Goal: Information Seeking & Learning: Check status

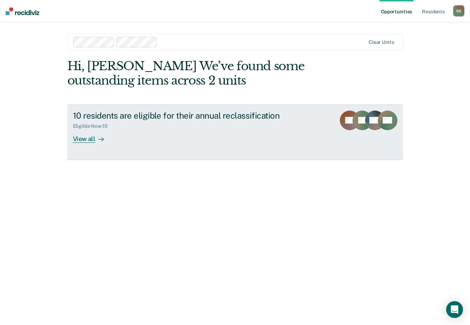
click at [81, 140] on div "View all" at bounding box center [92, 136] width 39 height 14
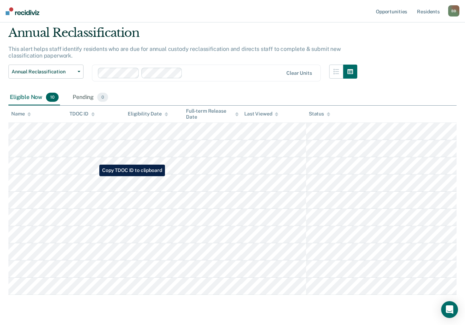
scroll to position [35, 0]
